Goal: Transaction & Acquisition: Subscribe to service/newsletter

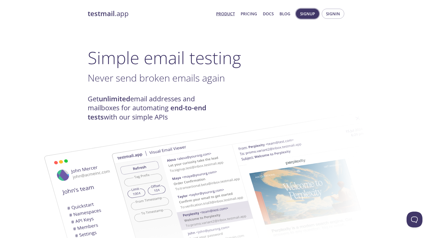
click at [315, 15] on span "Signup" at bounding box center [307, 13] width 15 height 7
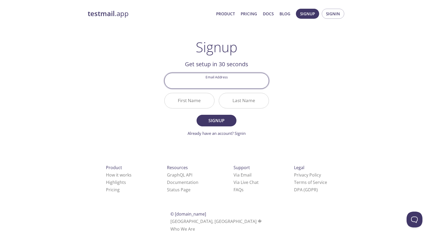
click at [226, 85] on input "Email Address" at bounding box center [217, 80] width 104 height 15
click at [262, 84] on input "Email Address" at bounding box center [217, 80] width 104 height 15
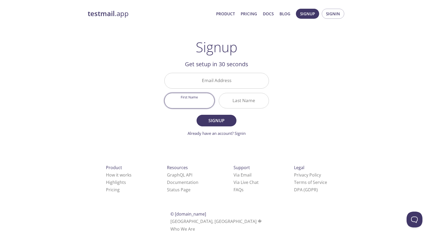
click at [221, 82] on input "Email Address" at bounding box center [217, 80] width 104 height 15
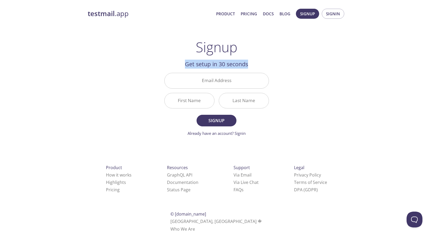
drag, startPoint x: 249, startPoint y: 64, endPoint x: 178, endPoint y: 67, distance: 71.6
click at [178, 67] on h2 "Get setup in 30 seconds" at bounding box center [216, 64] width 105 height 9
click at [278, 53] on div "testmail .app Product Pricing Docs Blog Signup Signin Signup Get setup in 30 se…" at bounding box center [216, 126] width 270 height 242
click at [228, 78] on input "Email Address" at bounding box center [217, 80] width 104 height 15
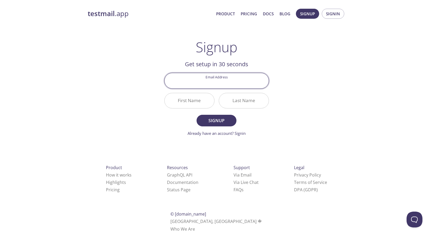
click at [263, 83] on input "Email Address" at bounding box center [217, 80] width 104 height 15
click at [261, 82] on input "Email Address" at bounding box center [217, 80] width 104 height 15
click at [218, 85] on input "Email Address" at bounding box center [217, 80] width 104 height 15
type input "[EMAIL_ADDRESS][DOMAIN_NAME]"
click at [194, 102] on input "First Name" at bounding box center [190, 100] width 50 height 15
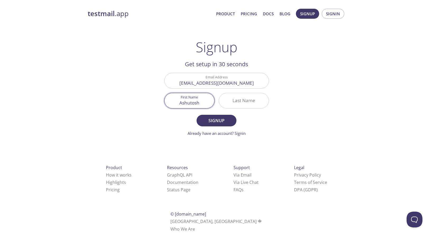
type input "Ashutosh"
click at [245, 99] on input "Last Name" at bounding box center [244, 100] width 50 height 15
type input "Gaurav"
click at [220, 123] on span "Signup" at bounding box center [216, 120] width 28 height 7
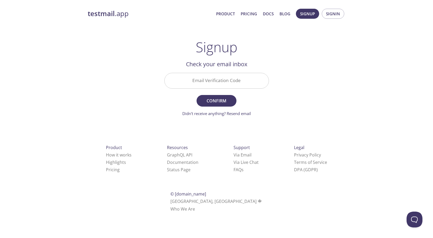
click at [222, 80] on input "Email Verification Code" at bounding box center [217, 80] width 104 height 15
paste input "9SHHLJD"
type input "9SHHLJD"
click at [231, 99] on button "Confirm" at bounding box center [216, 101] width 40 height 12
